Goal: Task Accomplishment & Management: Manage account settings

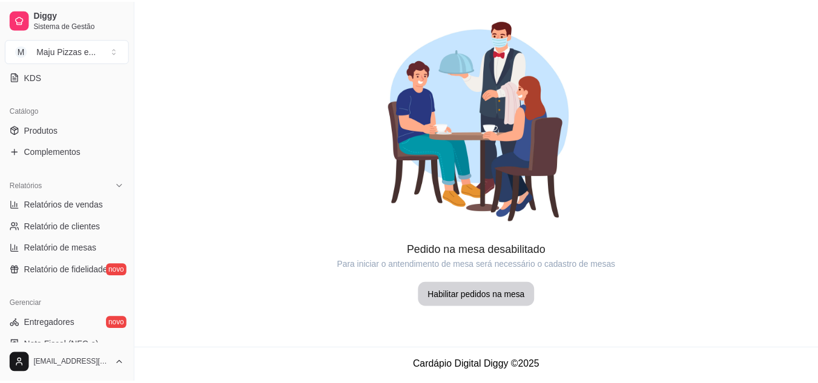
scroll to position [356, 0]
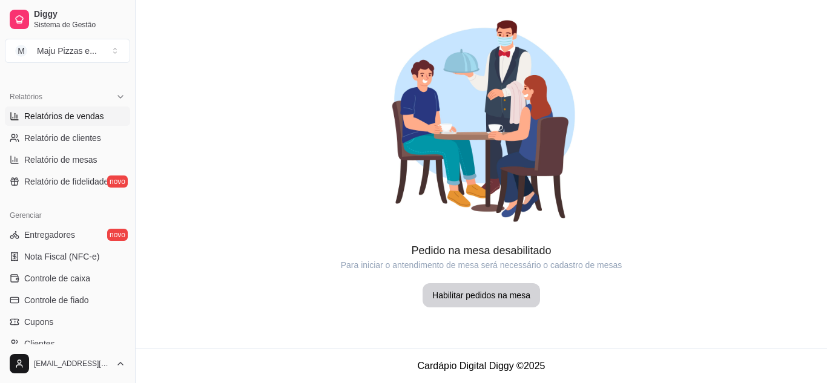
click at [108, 114] on link "Relatórios de vendas" at bounding box center [67, 116] width 125 height 19
select select "ALL"
select select "0"
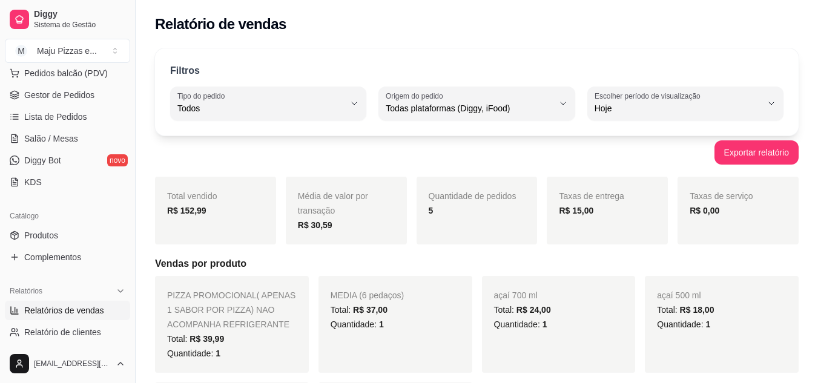
scroll to position [137, 0]
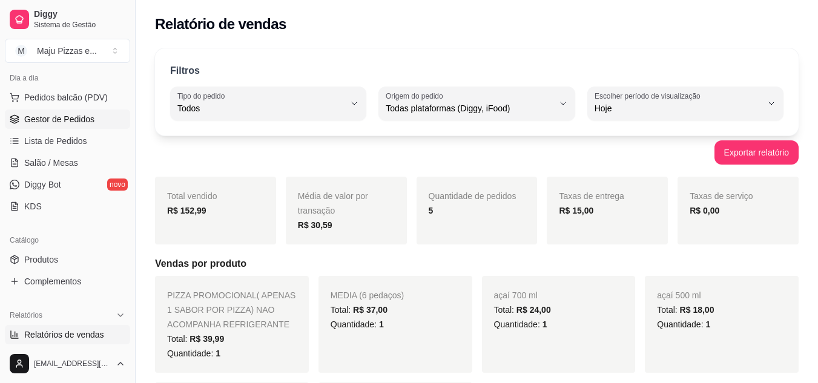
click at [87, 122] on span "Gestor de Pedidos" at bounding box center [59, 119] width 70 height 12
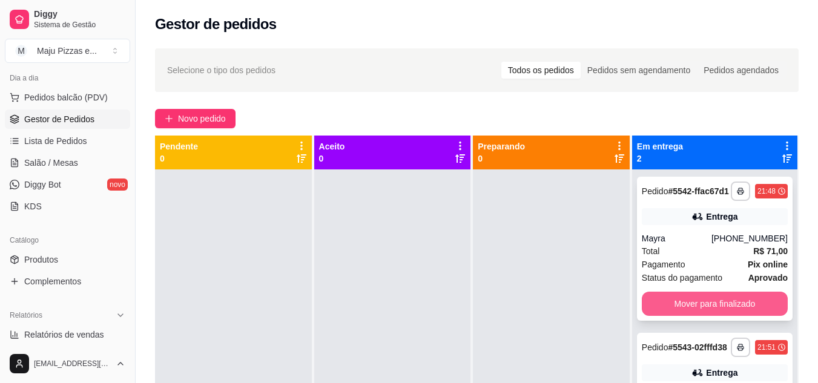
click at [647, 315] on button "Mover para finalizado" at bounding box center [715, 304] width 146 height 24
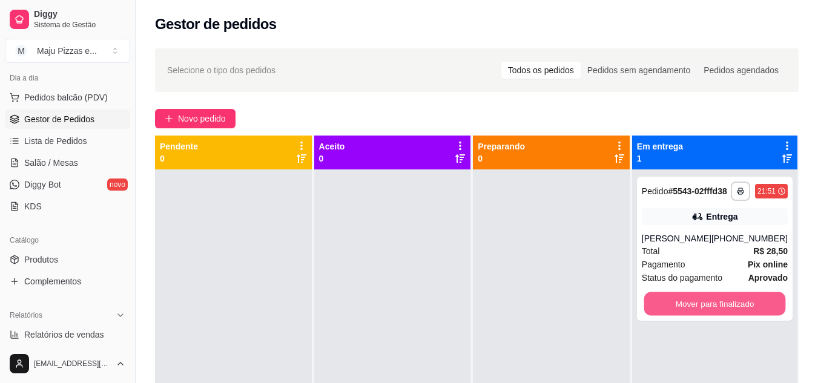
click at [647, 315] on button "Mover para finalizado" at bounding box center [715, 305] width 142 height 24
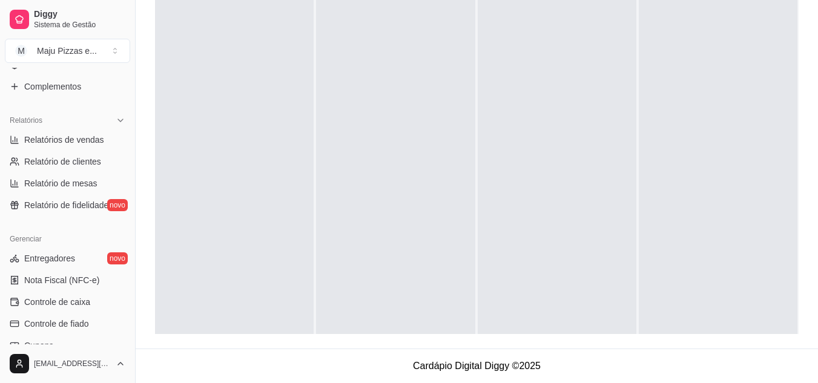
scroll to position [363, 0]
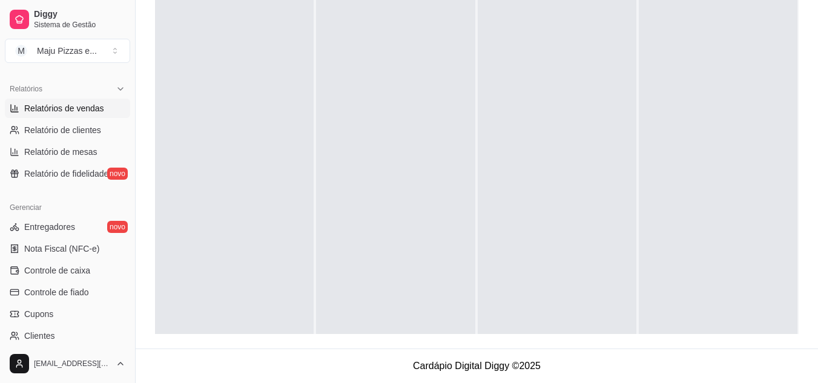
click at [84, 108] on span "Relatórios de vendas" at bounding box center [64, 108] width 80 height 12
select select "ALL"
select select "0"
